Goal: Task Accomplishment & Management: Use online tool/utility

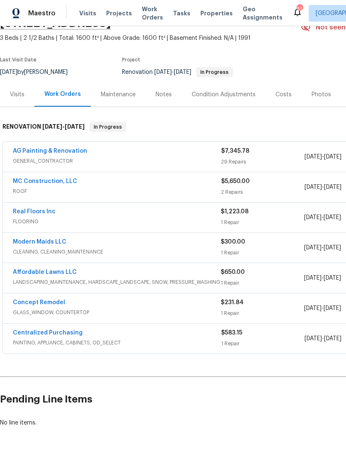
scroll to position [44, 0]
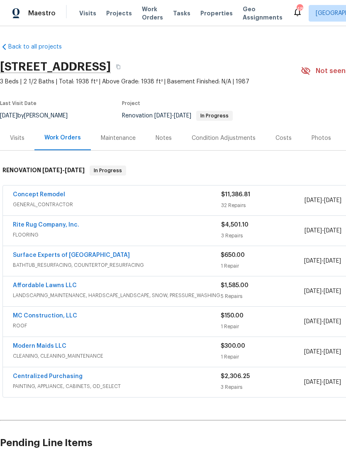
click at [66, 193] on div "Concept Remodel" at bounding box center [117, 196] width 208 height 10
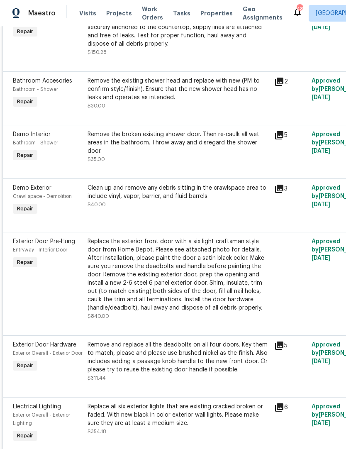
click at [175, 207] on div "Clean up and remove any debris sitting in the crawlspace area to include vinyl,…" at bounding box center [179, 196] width 182 height 25
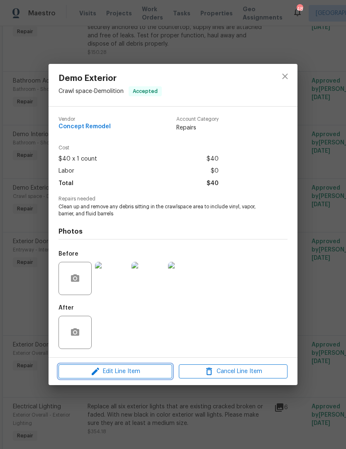
click at [125, 372] on span "Edit Line Item" at bounding box center [115, 371] width 109 height 10
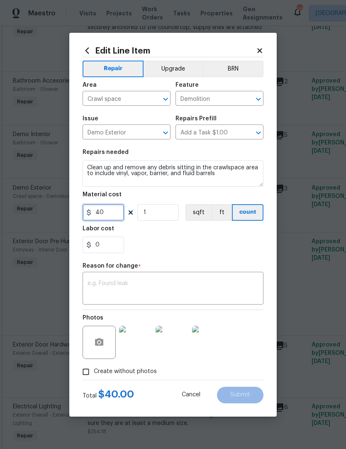
click at [117, 215] on input "40" at bounding box center [104, 212] width 42 height 17
type input "100"
click at [231, 235] on div "Labor cost" at bounding box center [173, 231] width 181 height 11
click at [171, 281] on textarea at bounding box center [173, 289] width 171 height 17
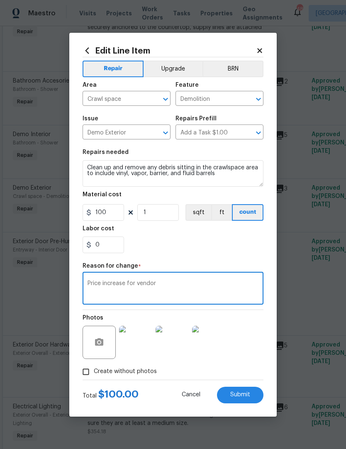
type textarea "Price increase for vendor"
click at [193, 261] on div "Repair Upgrade BRN Area Crawl space ​ Feature Demolition ​ Issue Demo Exterior …" at bounding box center [173, 218] width 181 height 322
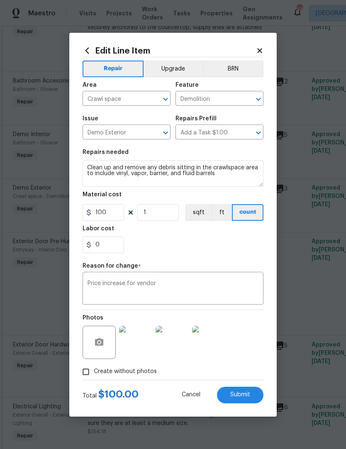
click at [240, 394] on span "Submit" at bounding box center [240, 395] width 20 height 6
type input "40"
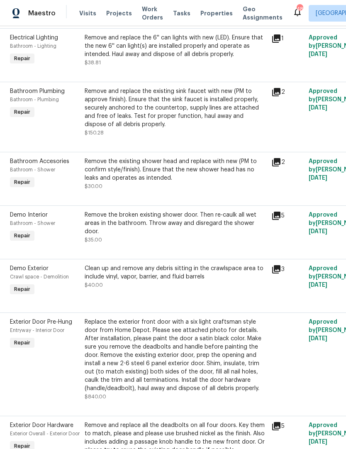
scroll to position [332, 3]
click at [188, 235] on div "Remove the broken existing shower door. Then re-caulk all wet areas in the bath…" at bounding box center [176, 227] width 182 height 33
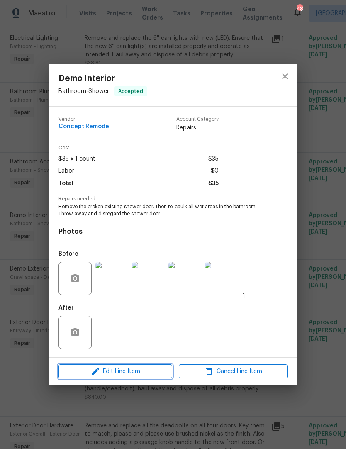
click at [120, 373] on span "Edit Line Item" at bounding box center [115, 371] width 109 height 10
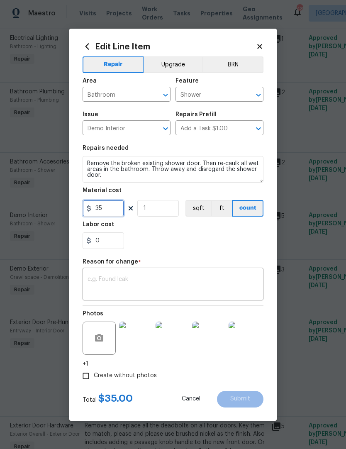
click at [123, 204] on input "35" at bounding box center [104, 208] width 42 height 17
click at [109, 215] on input "35" at bounding box center [104, 208] width 42 height 17
type input "50"
click at [200, 242] on div "0" at bounding box center [173, 240] width 181 height 17
click at [208, 285] on textarea at bounding box center [173, 284] width 171 height 17
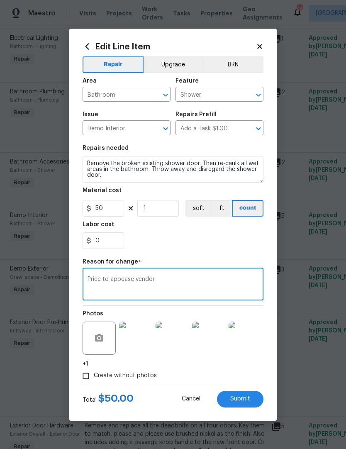
type textarea "Price to appease vendor"
click at [171, 252] on section "Repairs needed Remove the broken existing shower door. Then re-caulk all wet ar…" at bounding box center [173, 197] width 181 height 114
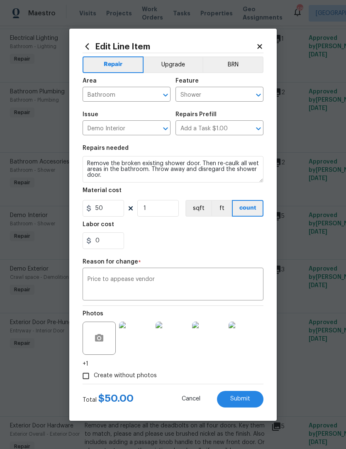
click at [244, 401] on span "Submit" at bounding box center [240, 399] width 20 height 6
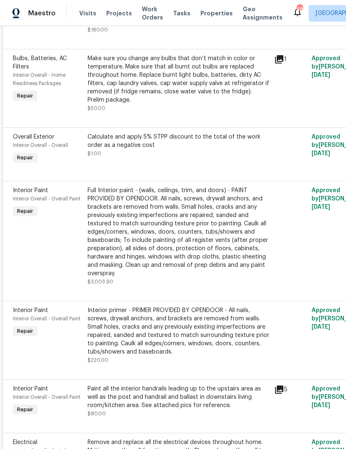
scroll to position [1375, 0]
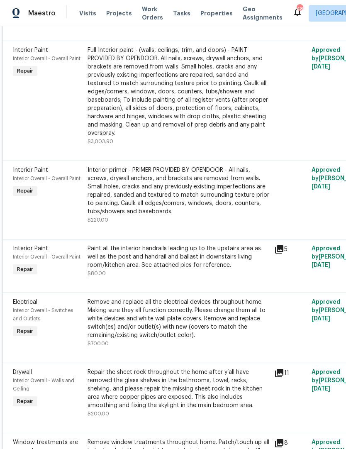
click at [156, 215] on div "Interior primer - PRIMER PROVIDED BY OPENDOOR - All nails, screws, drywall anch…" at bounding box center [179, 191] width 182 height 50
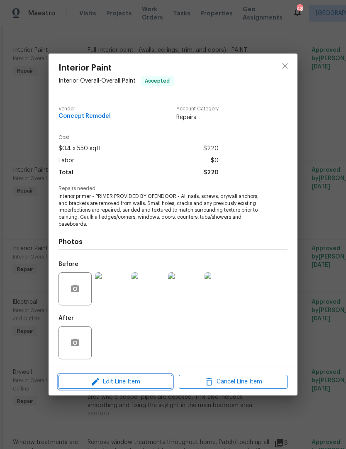
click at [122, 384] on span "Edit Line Item" at bounding box center [115, 382] width 109 height 10
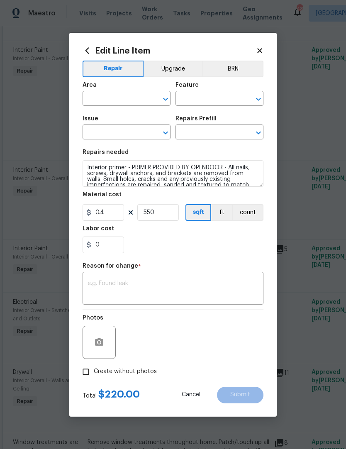
type input "Interior Overall"
type input "Overall Paint"
type input "Interior Paint"
type input "Primer - Labor Only $0.40"
click at [172, 212] on input "550" at bounding box center [158, 212] width 42 height 17
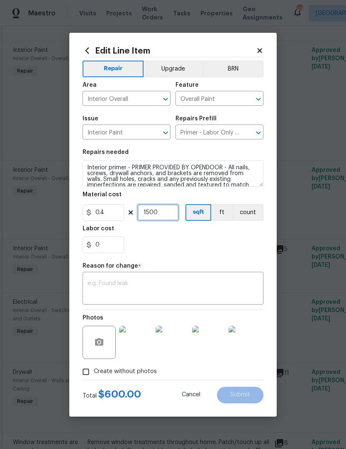
type input "1500"
click at [212, 252] on div "0" at bounding box center [173, 245] width 181 height 17
click at [120, 293] on textarea at bounding box center [173, 289] width 171 height 17
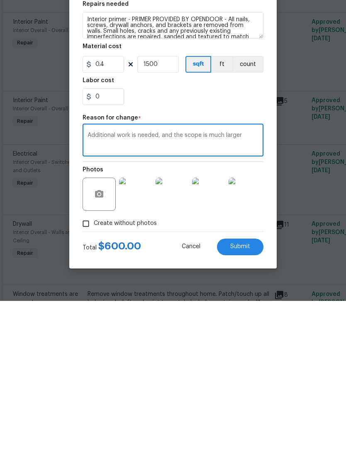
type textarea "Additional work is needed, and the scope is much larger"
click at [239, 392] on span "Submit" at bounding box center [240, 395] width 20 height 6
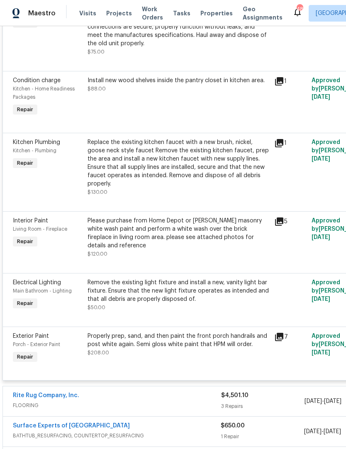
scroll to position [2010, 0]
click at [137, 332] on div "Properly prep, sand, and then paint the front porch handrails and post white ag…" at bounding box center [179, 340] width 182 height 17
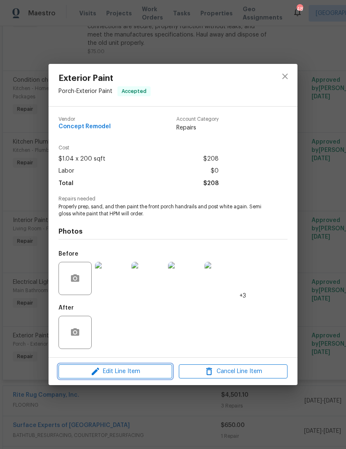
click at [132, 375] on span "Edit Line Item" at bounding box center [115, 371] width 109 height 10
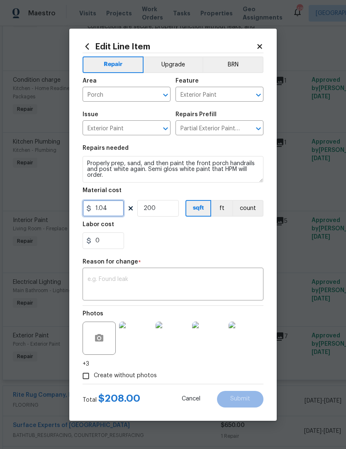
click at [116, 211] on input "1.04" at bounding box center [104, 208] width 42 height 17
type input "300"
click at [169, 210] on input "200" at bounding box center [158, 208] width 42 height 17
type input "1"
click at [174, 238] on div "0" at bounding box center [173, 240] width 181 height 17
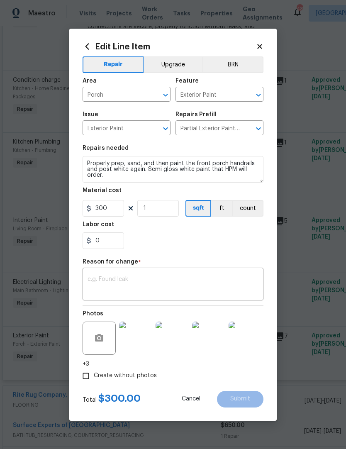
click at [170, 286] on textarea at bounding box center [173, 284] width 171 height 17
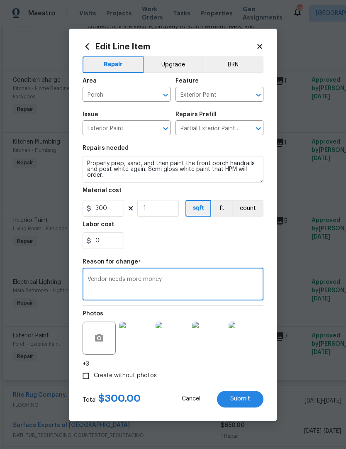
type textarea "Vendor needs more money"
click at [239, 402] on span "Submit" at bounding box center [240, 399] width 20 height 6
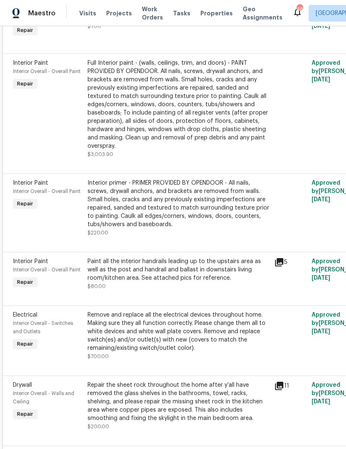
scroll to position [1494, 0]
click at [167, 258] on div "Paint all the interior handrails leading up to the upstairs area as well as the…" at bounding box center [179, 270] width 182 height 25
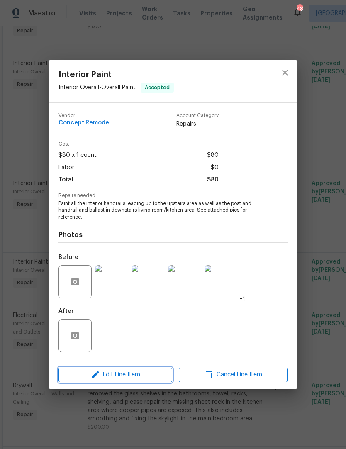
click at [123, 378] on span "Edit Line Item" at bounding box center [115, 375] width 109 height 10
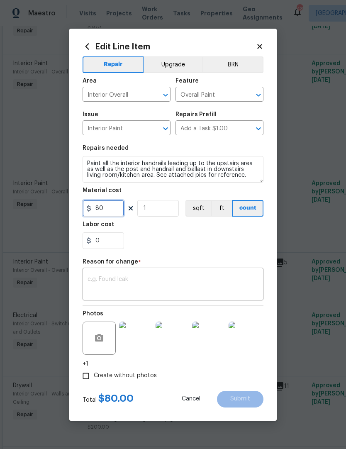
click at [115, 210] on input "80" at bounding box center [104, 208] width 42 height 17
type input "150"
click at [176, 256] on div "Repair Upgrade BRN Area Interior Overall ​ Feature Overall Paint ​ Issue Interi…" at bounding box center [173, 218] width 181 height 331
click at [137, 291] on textarea at bounding box center [173, 284] width 171 height 17
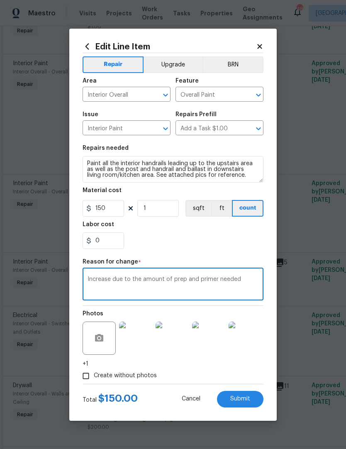
type textarea "Increase due to the amount of prep and primer needed"
click at [194, 254] on section "Repairs needed Paint all the interior handrails leading up to the upstairs area…" at bounding box center [173, 197] width 181 height 114
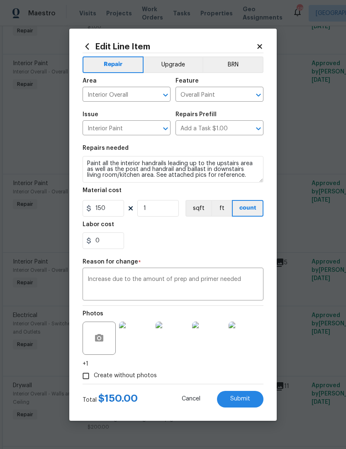
click at [249, 398] on span "Submit" at bounding box center [240, 399] width 20 height 6
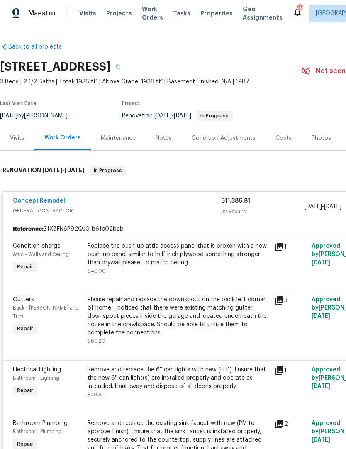
click at [44, 193] on div "Concept Remodel GENERAL_CONTRACTOR $11,386.81 32 Repairs 9/8/2025 - 9/17/2025 I…" at bounding box center [234, 207] width 463 height 30
click at [51, 193] on div "Concept Remodel GENERAL_CONTRACTOR $11,386.81 32 Repairs 9/8/2025 - 9/17/2025 I…" at bounding box center [234, 207] width 463 height 30
click at [56, 203] on link "Concept Remodel" at bounding box center [39, 201] width 52 height 6
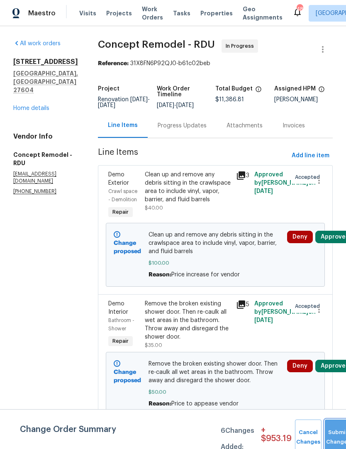
click at [334, 427] on button "Submit Changes" at bounding box center [338, 438] width 27 height 36
